Goal: Information Seeking & Learning: Find specific fact

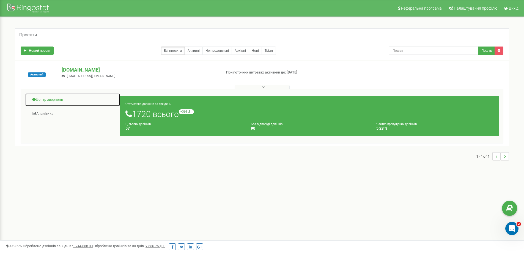
click at [54, 99] on link "Центр звернень" at bounding box center [72, 99] width 95 height 13
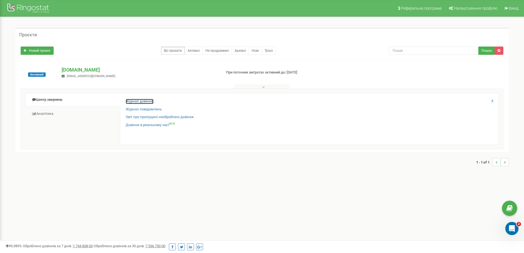
click at [141, 100] on link "Журнал дзвінків" at bounding box center [140, 101] width 28 height 5
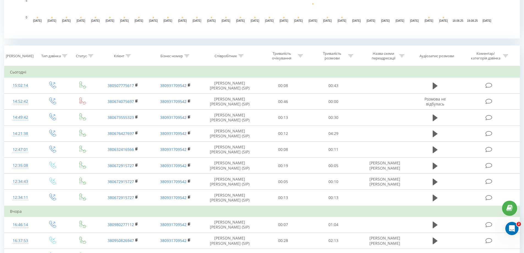
scroll to position [193, 0]
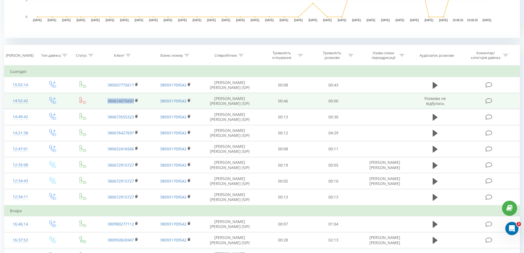
drag, startPoint x: 103, startPoint y: 100, endPoint x: 134, endPoint y: 100, distance: 31.1
click at [134, 100] on td "380674075697" at bounding box center [123, 101] width 52 height 16
copy link "380674075697"
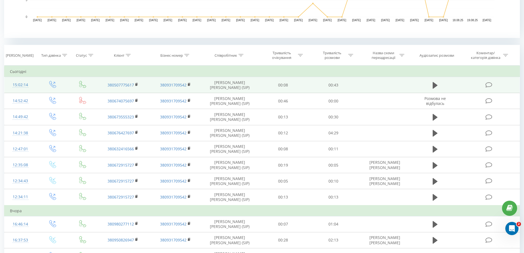
click at [98, 85] on td "380507775617" at bounding box center [123, 85] width 52 height 16
drag, startPoint x: 102, startPoint y: 84, endPoint x: 134, endPoint y: 84, distance: 31.6
click at [134, 84] on td "380507775617" at bounding box center [123, 85] width 52 height 16
copy link "380507775617"
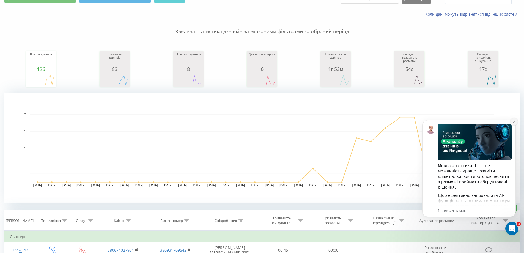
click at [513, 123] on icon "Dismiss notification" at bounding box center [514, 121] width 3 height 3
